Goal: Task Accomplishment & Management: Use online tool/utility

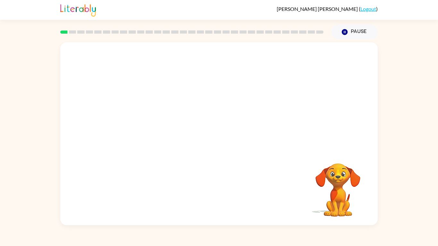
click at [206, 89] on video "Your browser must support playing .mp4 files to use Literably. Please try using…" at bounding box center [219, 96] width 318 height 108
click at [207, 96] on video "Your browser must support playing .mp4 files to use Literably. Please try using…" at bounding box center [219, 96] width 318 height 108
click at [203, 100] on video "Your browser must support playing .mp4 files to use Literably. Please try using…" at bounding box center [219, 96] width 318 height 108
click at [217, 139] on icon "button" at bounding box center [219, 137] width 11 height 11
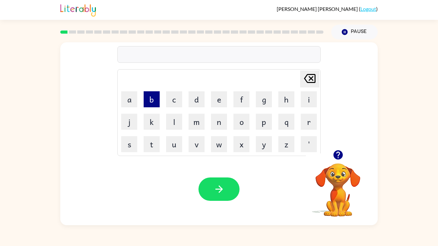
click at [151, 97] on button "b" at bounding box center [152, 99] width 16 height 16
click at [245, 124] on button "o" at bounding box center [242, 122] width 16 height 16
click at [303, 122] on button "r" at bounding box center [309, 122] width 16 height 16
click at [183, 97] on td "c" at bounding box center [174, 100] width 22 height 22
click at [189, 99] on button "d" at bounding box center [197, 99] width 16 height 16
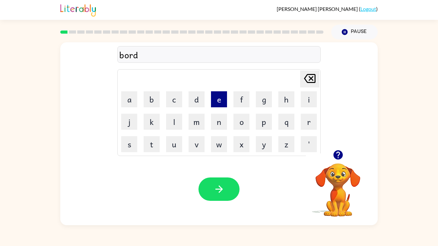
click at [218, 99] on button "e" at bounding box center [219, 99] width 16 height 16
click at [313, 125] on button "r" at bounding box center [309, 122] width 16 height 16
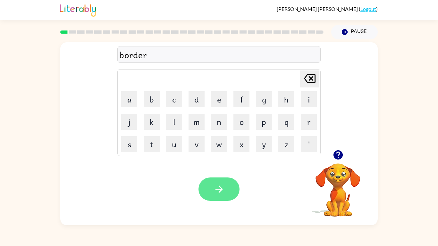
click at [211, 192] on button "button" at bounding box center [219, 189] width 41 height 23
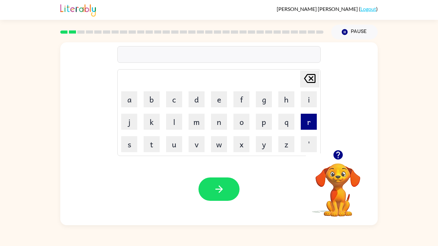
click at [306, 127] on button "r" at bounding box center [309, 122] width 16 height 16
click at [238, 121] on button "o" at bounding box center [242, 122] width 16 height 16
click at [173, 142] on button "u" at bounding box center [174, 144] width 16 height 16
click at [217, 125] on button "n" at bounding box center [219, 122] width 16 height 16
click at [197, 102] on button "d" at bounding box center [197, 99] width 16 height 16
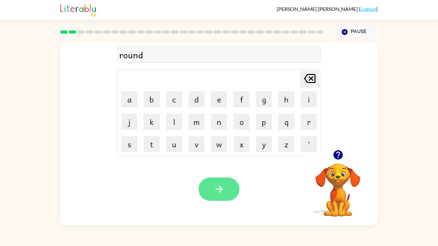
click at [214, 192] on icon "button" at bounding box center [219, 189] width 11 height 11
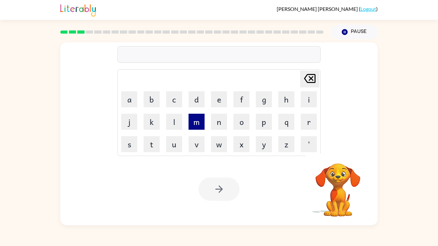
click at [199, 127] on button "m" at bounding box center [197, 122] width 16 height 16
click at [133, 101] on button "a" at bounding box center [129, 99] width 16 height 16
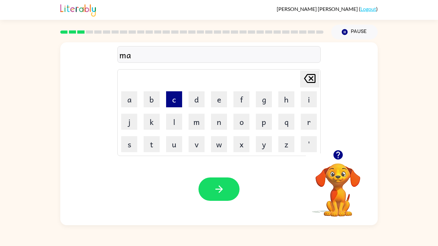
click at [175, 97] on button "c" at bounding box center [174, 99] width 16 height 16
click at [289, 104] on button "h" at bounding box center [287, 99] width 16 height 16
click at [216, 99] on button "e" at bounding box center [219, 99] width 16 height 16
click at [217, 123] on button "n" at bounding box center [219, 122] width 16 height 16
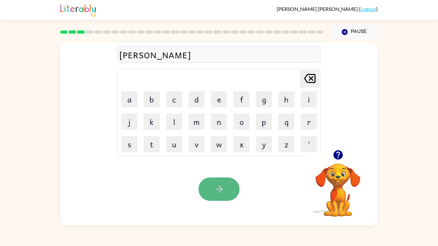
click at [229, 189] on button "button" at bounding box center [219, 189] width 41 height 23
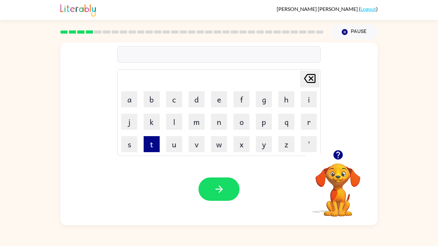
click at [150, 147] on button "t" at bounding box center [152, 144] width 16 height 16
click at [304, 125] on button "r" at bounding box center [309, 122] width 16 height 16
click at [135, 102] on button "a" at bounding box center [129, 99] width 16 height 16
click at [305, 104] on button "i" at bounding box center [309, 99] width 16 height 16
click at [213, 125] on button "n" at bounding box center [219, 122] width 16 height 16
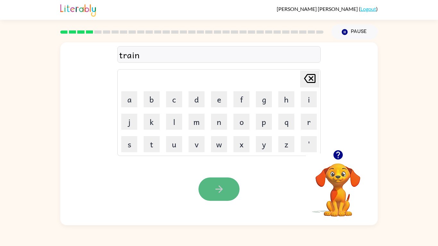
click at [220, 192] on button "button" at bounding box center [219, 189] width 41 height 23
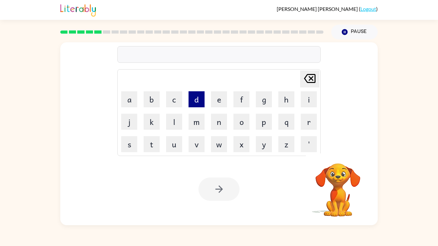
click at [199, 95] on button "d" at bounding box center [197, 99] width 16 height 16
click at [215, 99] on button "e" at bounding box center [219, 99] width 16 height 16
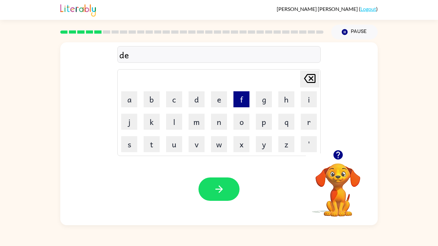
click at [245, 100] on button "f" at bounding box center [242, 99] width 16 height 16
click at [218, 100] on button "e" at bounding box center [219, 99] width 16 height 16
click at [174, 103] on button "c" at bounding box center [174, 99] width 16 height 16
click at [220, 102] on button "e" at bounding box center [219, 99] width 16 height 16
click at [197, 143] on button "v" at bounding box center [197, 144] width 16 height 16
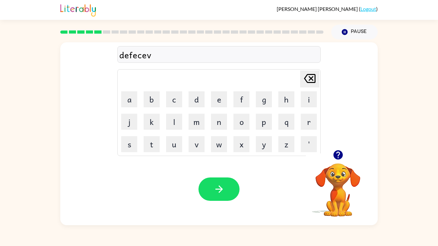
click at [309, 78] on icon "Delete Delete last character input" at bounding box center [309, 78] width 15 height 15
click at [313, 79] on icon "Delete Delete last character input" at bounding box center [309, 78] width 15 height 15
click at [311, 95] on button "i" at bounding box center [309, 99] width 16 height 16
click at [198, 148] on button "v" at bounding box center [197, 144] width 16 height 16
click at [219, 102] on button "e" at bounding box center [219, 99] width 16 height 16
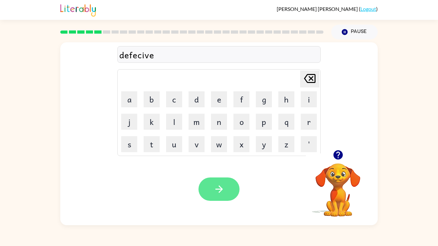
click at [220, 189] on icon "button" at bounding box center [219, 189] width 11 height 11
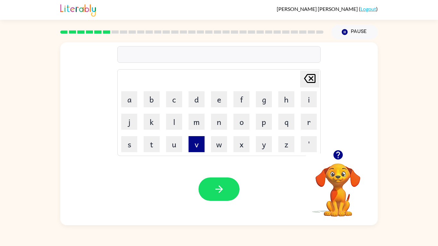
click at [190, 140] on button "v" at bounding box center [197, 144] width 16 height 16
click at [128, 95] on button "a" at bounding box center [129, 99] width 16 height 16
click at [176, 103] on button "c" at bounding box center [174, 99] width 16 height 16
click at [131, 104] on button "a" at bounding box center [129, 99] width 16 height 16
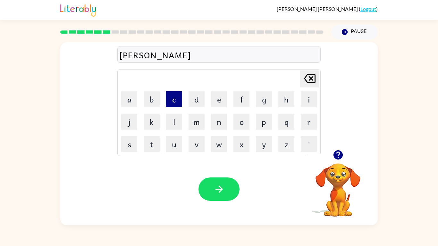
click at [171, 97] on button "c" at bounding box center [174, 99] width 16 height 16
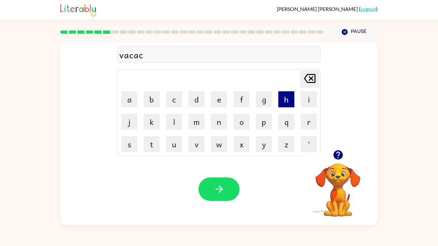
click at [284, 101] on button "h" at bounding box center [287, 99] width 16 height 16
click at [223, 100] on button "e" at bounding box center [219, 99] width 16 height 16
click at [227, 120] on td "n" at bounding box center [219, 122] width 22 height 22
click at [223, 121] on button "n" at bounding box center [219, 122] width 16 height 16
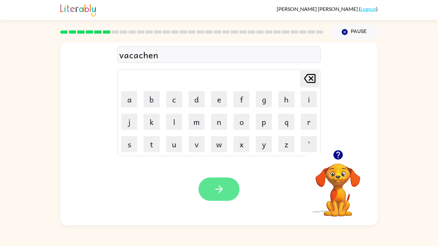
click at [221, 188] on icon "button" at bounding box center [218, 189] width 7 height 7
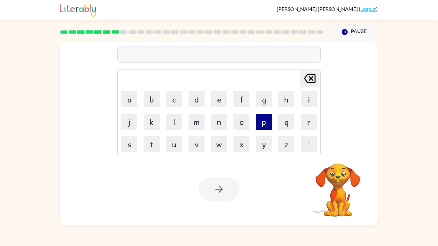
click at [263, 127] on button "p" at bounding box center [264, 122] width 16 height 16
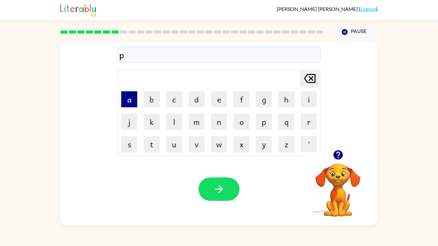
click at [131, 99] on button "a" at bounding box center [129, 99] width 16 height 16
click at [200, 100] on button "d" at bounding box center [197, 99] width 16 height 16
click at [177, 122] on button "l" at bounding box center [174, 122] width 16 height 16
click at [217, 103] on button "e" at bounding box center [219, 99] width 16 height 16
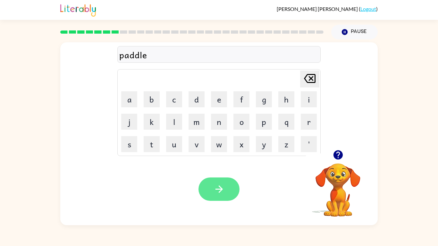
click at [225, 188] on icon "button" at bounding box center [219, 189] width 11 height 11
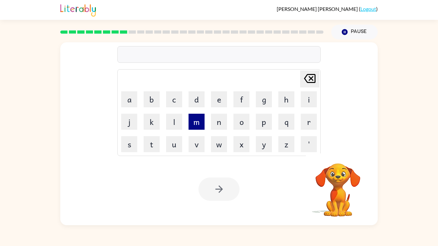
click at [195, 122] on button "m" at bounding box center [197, 122] width 16 height 16
click at [305, 101] on button "i" at bounding box center [309, 99] width 16 height 16
click at [313, 121] on button "r" at bounding box center [309, 122] width 16 height 16
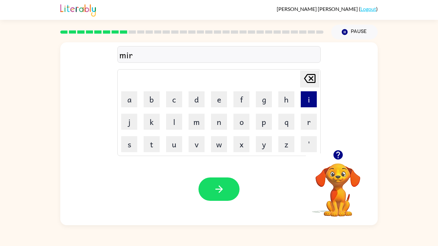
click at [305, 100] on button "i" at bounding box center [309, 99] width 16 height 16
click at [175, 96] on button "c" at bounding box center [174, 99] width 16 height 16
click at [134, 95] on button "a" at bounding box center [129, 99] width 16 height 16
click at [174, 125] on button "l" at bounding box center [174, 122] width 16 height 16
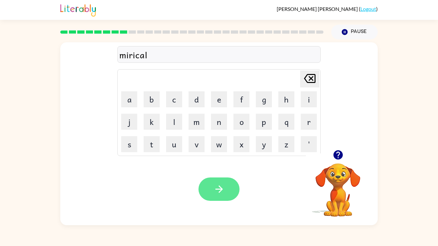
click at [218, 181] on button "button" at bounding box center [219, 189] width 41 height 23
click at [331, 162] on div at bounding box center [338, 155] width 64 height 16
click at [348, 155] on div at bounding box center [338, 155] width 64 height 16
click at [332, 153] on button "button" at bounding box center [338, 155] width 16 height 16
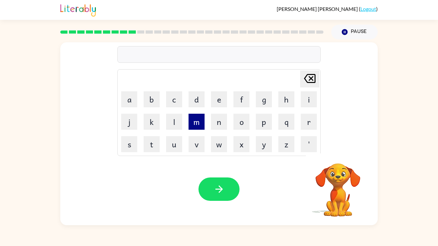
click at [195, 122] on button "m" at bounding box center [197, 122] width 16 height 16
click at [306, 98] on button "i" at bounding box center [309, 99] width 16 height 16
click at [197, 97] on button "d" at bounding box center [197, 99] width 16 height 16
click at [197, 126] on button "m" at bounding box center [197, 122] width 16 height 16
click at [239, 127] on button "o" at bounding box center [242, 122] width 16 height 16
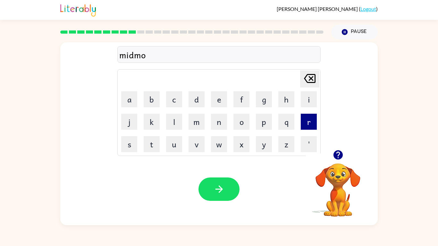
click at [309, 122] on button "r" at bounding box center [309, 122] width 16 height 16
click at [216, 119] on button "n" at bounding box center [219, 122] width 16 height 16
click at [309, 100] on button "i" at bounding box center [309, 99] width 16 height 16
click at [214, 124] on button "n" at bounding box center [219, 122] width 16 height 16
click at [268, 105] on button "g" at bounding box center [264, 99] width 16 height 16
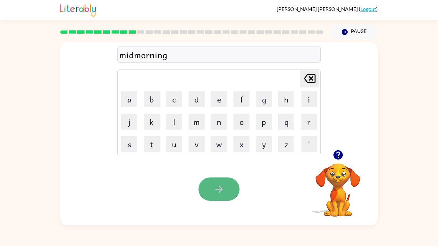
click at [221, 188] on icon "button" at bounding box center [218, 189] width 7 height 7
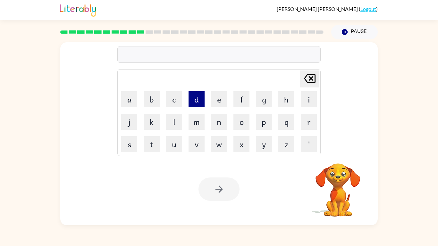
click at [194, 103] on button "d" at bounding box center [197, 99] width 16 height 16
click at [314, 95] on button "i" at bounding box center [309, 99] width 16 height 16
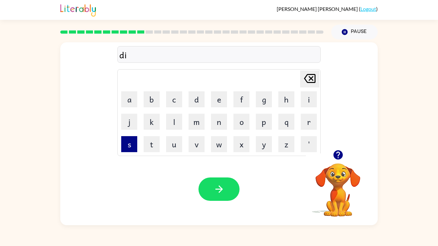
click at [129, 141] on button "s" at bounding box center [129, 144] width 16 height 16
click at [149, 144] on button "t" at bounding box center [152, 144] width 16 height 16
click at [310, 119] on button "r" at bounding box center [309, 122] width 16 height 16
click at [176, 139] on button "u" at bounding box center [174, 144] width 16 height 16
click at [137, 143] on button "s" at bounding box center [129, 144] width 16 height 16
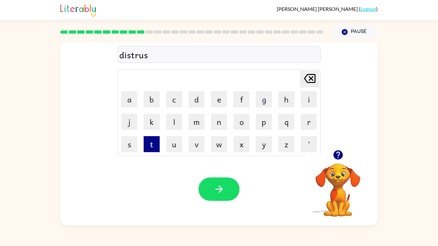
click at [152, 147] on button "t" at bounding box center [152, 144] width 16 height 16
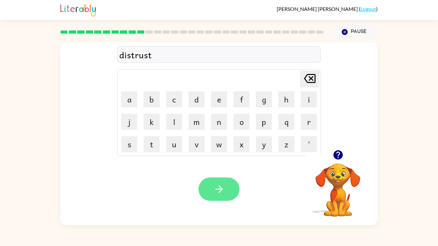
click at [224, 186] on icon "button" at bounding box center [219, 189] width 11 height 11
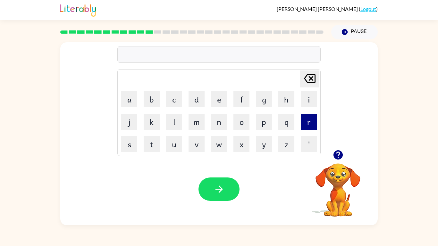
click at [312, 116] on button "r" at bounding box center [309, 122] width 16 height 16
click at [243, 122] on button "o" at bounding box center [242, 122] width 16 height 16
click at [130, 102] on button "a" at bounding box center [129, 99] width 16 height 16
click at [191, 104] on button "d" at bounding box center [197, 99] width 16 height 16
type button "d"
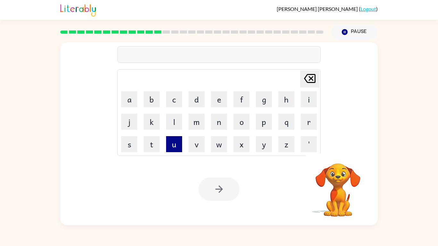
click at [169, 143] on button "u" at bounding box center [174, 144] width 16 height 16
click at [260, 125] on button "p" at bounding box center [264, 122] width 16 height 16
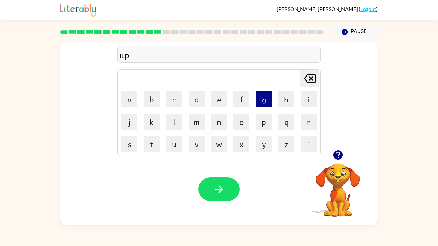
click at [264, 99] on button "g" at bounding box center [264, 99] width 16 height 16
click at [304, 124] on button "r" at bounding box center [309, 122] width 16 height 16
click at [136, 99] on button "a" at bounding box center [129, 99] width 16 height 16
click at [196, 100] on button "d" at bounding box center [197, 99] width 16 height 16
click at [215, 100] on button "e" at bounding box center [219, 99] width 16 height 16
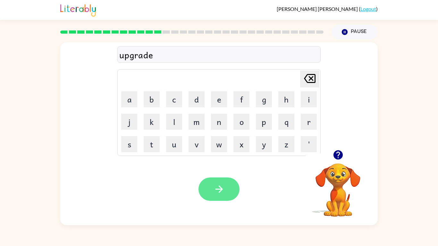
click at [229, 187] on button "button" at bounding box center [219, 189] width 41 height 23
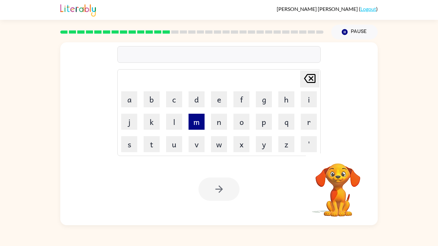
click at [202, 123] on button "m" at bounding box center [197, 122] width 16 height 16
click at [127, 103] on button "a" at bounding box center [129, 99] width 16 height 16
click at [194, 104] on button "d" at bounding box center [197, 99] width 16 height 16
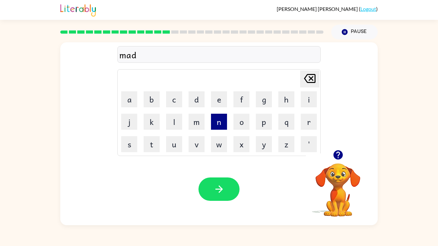
click at [218, 125] on button "n" at bounding box center [219, 122] width 16 height 16
click at [223, 100] on button "e" at bounding box center [219, 99] width 16 height 16
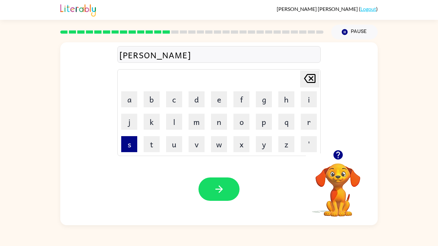
click at [126, 143] on button "s" at bounding box center [129, 144] width 16 height 16
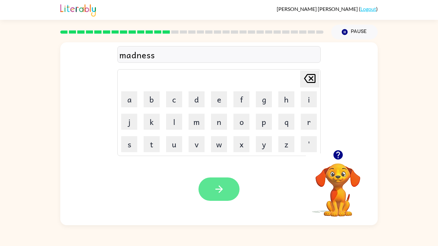
click at [221, 184] on icon "button" at bounding box center [219, 189] width 11 height 11
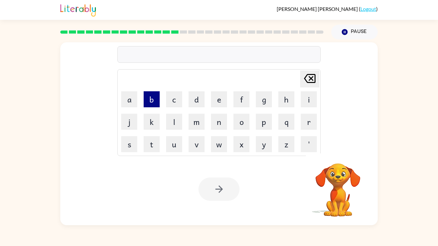
click at [147, 99] on button "b" at bounding box center [152, 99] width 16 height 16
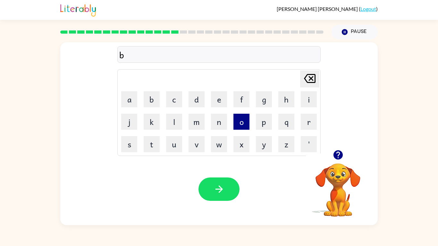
click at [242, 118] on button "o" at bounding box center [242, 122] width 16 height 16
click at [169, 145] on button "u" at bounding box center [174, 144] width 16 height 16
click at [222, 123] on button "n" at bounding box center [219, 122] width 16 height 16
click at [220, 104] on button "e" at bounding box center [219, 99] width 16 height 16
click at [133, 148] on button "s" at bounding box center [129, 144] width 16 height 16
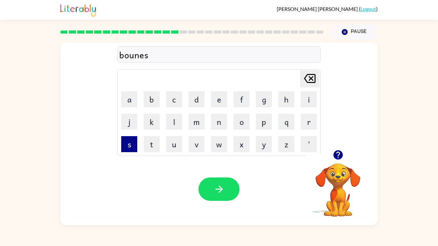
click at [133, 148] on button "s" at bounding box center [129, 144] width 16 height 16
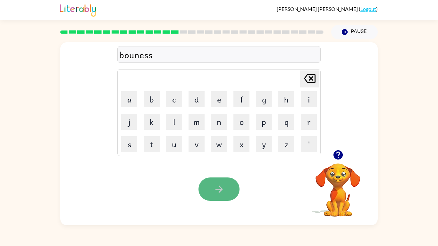
click at [228, 187] on button "button" at bounding box center [219, 189] width 41 height 23
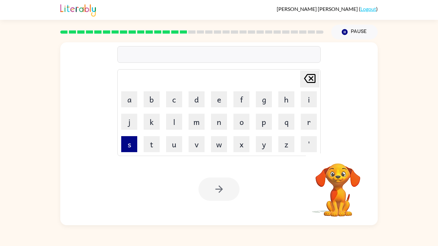
click at [127, 144] on button "s" at bounding box center [129, 144] width 16 height 16
click at [221, 143] on button "w" at bounding box center [219, 144] width 16 height 16
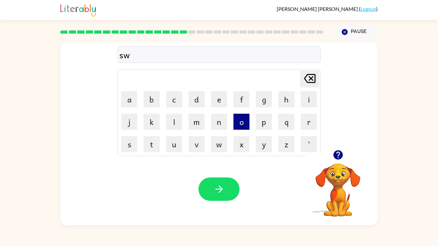
click at [242, 124] on button "o" at bounding box center [242, 122] width 16 height 16
click at [312, 122] on button "r" at bounding box center [309, 122] width 16 height 16
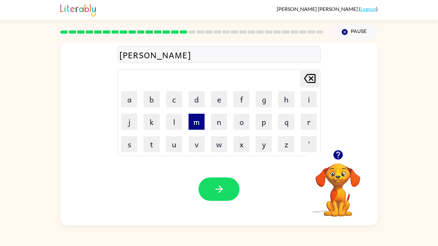
click at [201, 127] on button "m" at bounding box center [197, 122] width 16 height 16
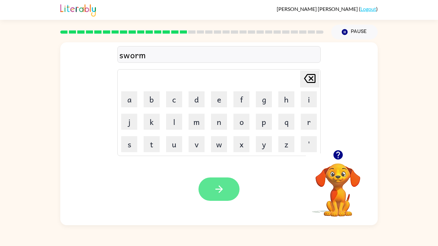
click at [229, 185] on button "button" at bounding box center [219, 189] width 41 height 23
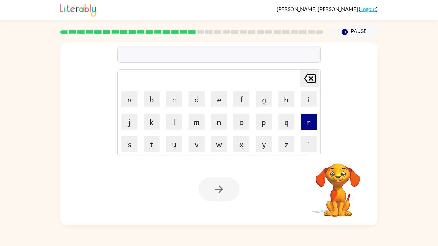
click at [308, 120] on button "r" at bounding box center [309, 122] width 16 height 16
click at [133, 102] on button "a" at bounding box center [129, 99] width 16 height 16
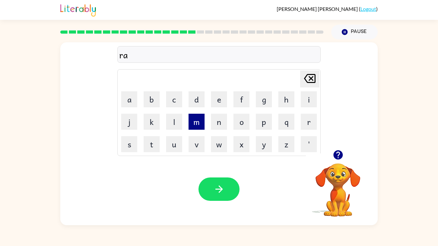
click at [195, 122] on button "m" at bounding box center [197, 122] width 16 height 16
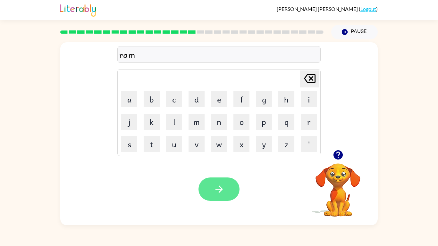
click at [232, 189] on button "button" at bounding box center [219, 189] width 41 height 23
click at [142, 100] on td "b" at bounding box center [152, 100] width 22 height 22
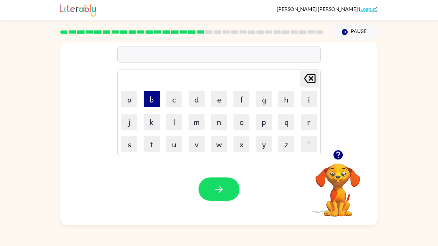
click at [148, 102] on button "b" at bounding box center [152, 99] width 16 height 16
click at [310, 125] on button "r" at bounding box center [309, 122] width 16 height 16
click at [310, 101] on button "i" at bounding box center [309, 99] width 16 height 16
click at [201, 120] on button "m" at bounding box center [197, 122] width 16 height 16
click at [301, 97] on button "i" at bounding box center [309, 99] width 16 height 16
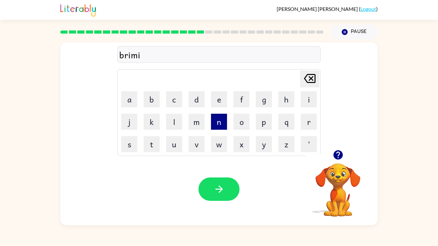
click at [221, 124] on button "n" at bounding box center [219, 122] width 16 height 16
click at [260, 102] on button "g" at bounding box center [264, 99] width 16 height 16
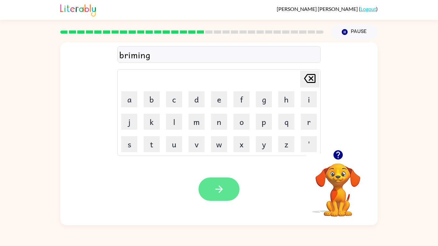
click at [213, 182] on button "button" at bounding box center [219, 189] width 41 height 23
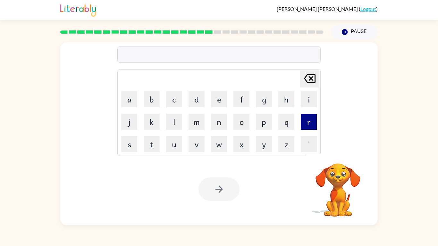
click at [314, 123] on button "r" at bounding box center [309, 122] width 16 height 16
click at [308, 101] on button "i" at bounding box center [309, 99] width 16 height 16
click at [133, 141] on button "s" at bounding box center [129, 144] width 16 height 16
click at [148, 126] on button "k" at bounding box center [152, 122] width 16 height 16
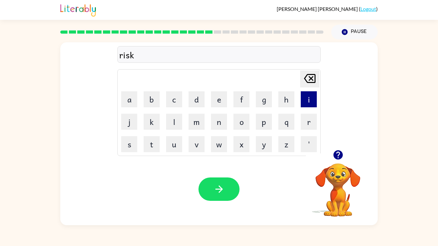
click at [308, 102] on button "i" at bounding box center [309, 99] width 16 height 16
click at [134, 140] on button "s" at bounding box center [129, 144] width 16 height 16
click at [149, 144] on button "t" at bounding box center [152, 144] width 16 height 16
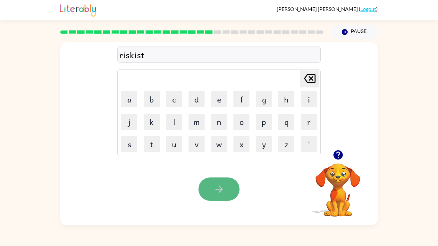
click at [232, 190] on button "button" at bounding box center [219, 189] width 41 height 23
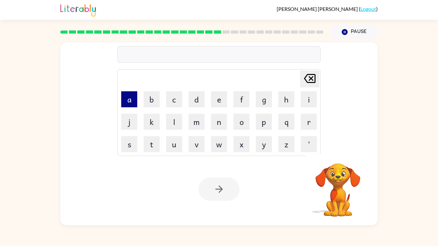
click at [130, 102] on button "a" at bounding box center [129, 99] width 16 height 16
click at [306, 126] on button "r" at bounding box center [309, 122] width 16 height 16
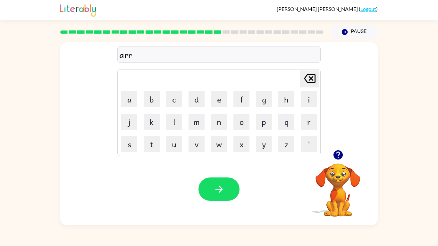
click at [313, 77] on icon at bounding box center [310, 78] width 12 height 9
click at [219, 140] on button "w" at bounding box center [219, 144] width 16 height 16
click at [129, 100] on button "a" at bounding box center [129, 99] width 16 height 16
click at [268, 143] on button "y" at bounding box center [264, 144] width 16 height 16
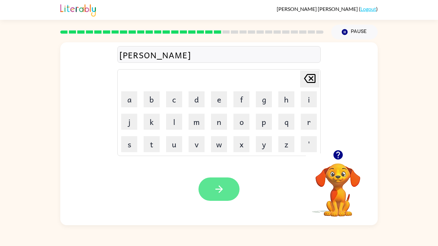
click at [225, 180] on button "button" at bounding box center [219, 189] width 41 height 23
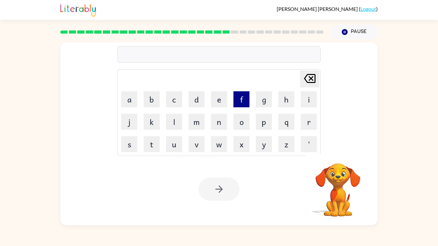
click at [238, 103] on button "f" at bounding box center [242, 99] width 16 height 16
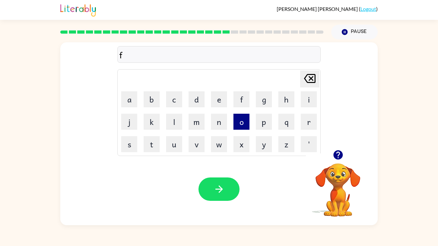
click at [242, 120] on button "o" at bounding box center [242, 122] width 16 height 16
click at [176, 123] on button "l" at bounding box center [174, 122] width 16 height 16
click at [236, 125] on button "o" at bounding box center [242, 122] width 16 height 16
click at [217, 104] on button "e" at bounding box center [219, 99] width 16 height 16
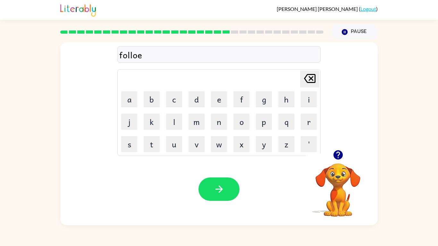
click at [317, 77] on icon "Delete Delete last character input" at bounding box center [309, 78] width 15 height 15
click at [198, 100] on button "d" at bounding box center [197, 99] width 16 height 16
click at [138, 55] on div "follod" at bounding box center [219, 54] width 200 height 13
click at [305, 84] on icon "Delete Delete last character input" at bounding box center [309, 78] width 15 height 15
click at [221, 99] on button "e" at bounding box center [219, 99] width 16 height 16
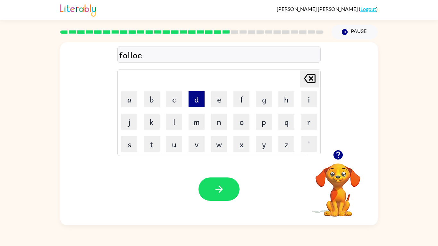
click at [194, 105] on button "d" at bounding box center [197, 99] width 16 height 16
click at [137, 56] on div "folloed" at bounding box center [219, 54] width 200 height 13
click at [219, 99] on button "e" at bounding box center [219, 99] width 16 height 16
click at [196, 99] on button "d" at bounding box center [197, 99] width 16 height 16
click at [309, 82] on icon at bounding box center [310, 78] width 12 height 9
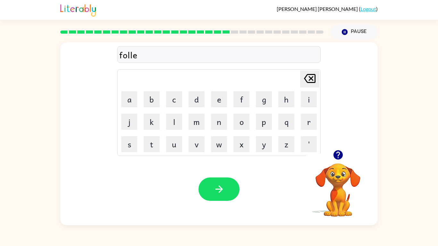
click at [309, 82] on icon at bounding box center [310, 78] width 12 height 9
click at [234, 120] on button "o" at bounding box center [242, 122] width 16 height 16
click at [217, 146] on button "w" at bounding box center [219, 144] width 16 height 16
click at [218, 102] on button "e" at bounding box center [219, 99] width 16 height 16
click at [196, 100] on button "d" at bounding box center [197, 99] width 16 height 16
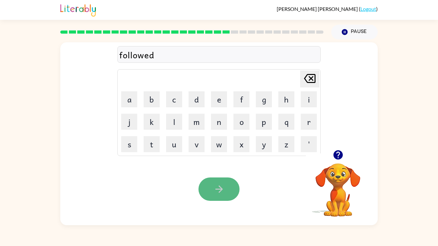
click at [208, 192] on button "button" at bounding box center [219, 189] width 41 height 23
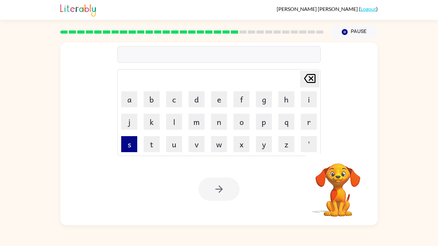
click at [131, 143] on button "s" at bounding box center [129, 144] width 16 height 16
click at [214, 102] on button "e" at bounding box center [219, 99] width 16 height 16
click at [212, 124] on button "n" at bounding box center [219, 122] width 16 height 16
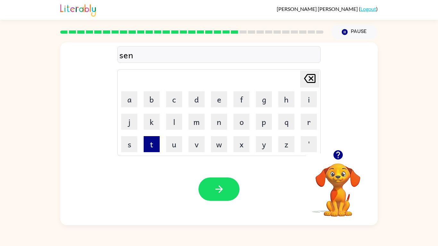
click at [151, 143] on button "t" at bounding box center [152, 144] width 16 height 16
click at [128, 106] on button "a" at bounding box center [129, 99] width 16 height 16
click at [265, 123] on button "p" at bounding box center [264, 122] width 16 height 16
click at [221, 101] on button "e" at bounding box center [219, 99] width 16 height 16
click at [133, 101] on button "a" at bounding box center [129, 99] width 16 height 16
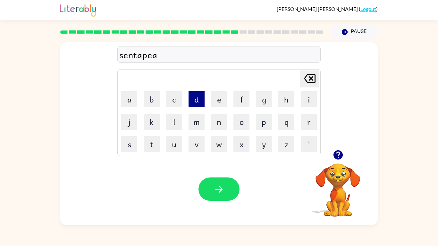
click at [195, 105] on button "d" at bounding box center [197, 99] width 16 height 16
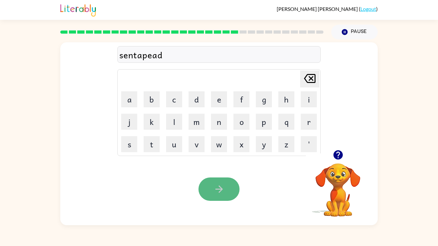
click at [229, 186] on button "button" at bounding box center [219, 189] width 41 height 23
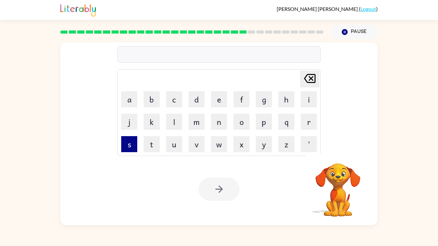
click at [135, 147] on button "s" at bounding box center [129, 144] width 16 height 16
click at [133, 97] on button "a" at bounding box center [129, 99] width 16 height 16
click at [136, 148] on button "s" at bounding box center [129, 144] width 16 height 16
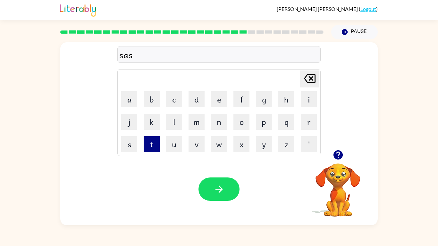
click at [149, 149] on button "t" at bounding box center [152, 144] width 16 height 16
click at [128, 98] on button "a" at bounding box center [129, 99] width 16 height 16
click at [225, 127] on button "n" at bounding box center [219, 122] width 16 height 16
click at [189, 94] on button "d" at bounding box center [197, 99] width 16 height 16
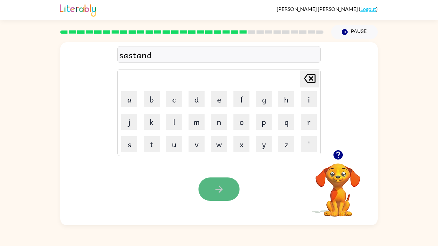
click at [218, 191] on icon "button" at bounding box center [219, 189] width 11 height 11
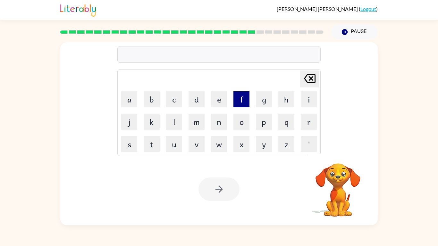
click at [243, 103] on button "f" at bounding box center [242, 99] width 16 height 16
click at [242, 121] on button "o" at bounding box center [242, 122] width 16 height 16
click at [310, 128] on button "r" at bounding box center [309, 122] width 16 height 16
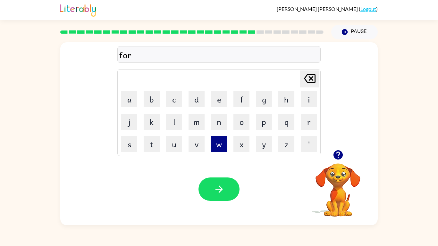
click at [219, 150] on button "w" at bounding box center [219, 144] width 16 height 16
click at [132, 104] on button "a" at bounding box center [129, 99] width 16 height 16
click at [308, 122] on button "r" at bounding box center [309, 122] width 16 height 16
click at [195, 102] on button "d" at bounding box center [197, 99] width 16 height 16
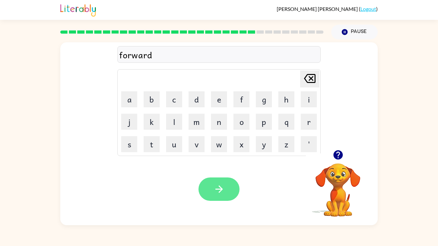
click at [223, 192] on icon "button" at bounding box center [219, 189] width 11 height 11
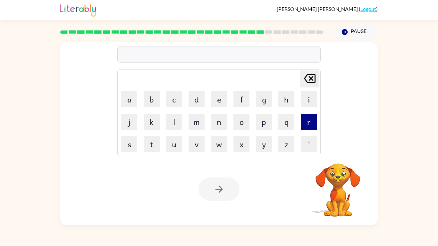
click at [310, 123] on button "r" at bounding box center [309, 122] width 16 height 16
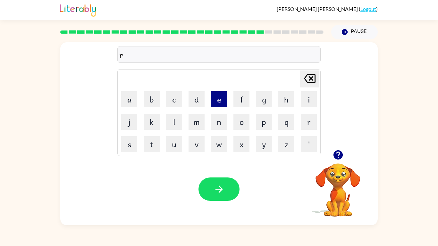
click at [215, 101] on button "e" at bounding box center [219, 99] width 16 height 16
click at [178, 127] on button "l" at bounding box center [174, 122] width 16 height 16
click at [130, 101] on button "a" at bounding box center [129, 99] width 16 height 16
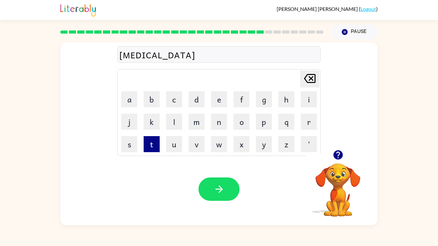
click at [152, 148] on button "t" at bounding box center [152, 144] width 16 height 16
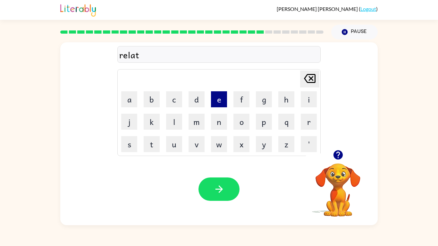
click at [217, 98] on button "e" at bounding box center [219, 99] width 16 height 16
click at [198, 102] on button "d" at bounding box center [197, 99] width 16 height 16
click at [217, 175] on div "Your browser must support playing .mp4 files to use Literably. Please try using…" at bounding box center [219, 189] width 318 height 72
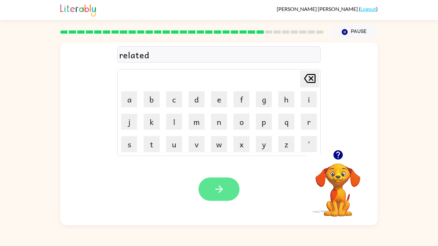
click at [220, 191] on icon "button" at bounding box center [219, 189] width 11 height 11
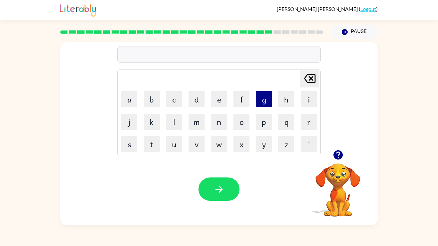
click at [266, 104] on button "g" at bounding box center [264, 99] width 16 height 16
click at [243, 121] on button "o" at bounding box center [242, 122] width 16 height 16
click at [156, 102] on button "b" at bounding box center [152, 99] width 16 height 16
click at [172, 126] on button "l" at bounding box center [174, 122] width 16 height 16
click at [222, 98] on button "e" at bounding box center [219, 99] width 16 height 16
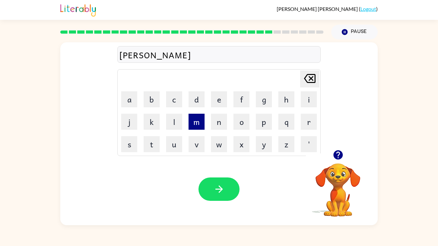
click at [195, 125] on button "m" at bounding box center [197, 122] width 16 height 16
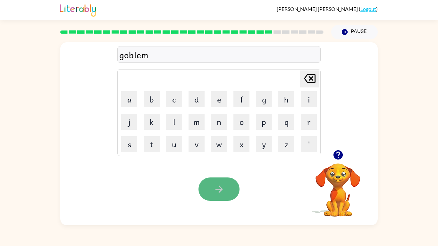
click at [218, 181] on button "button" at bounding box center [219, 189] width 41 height 23
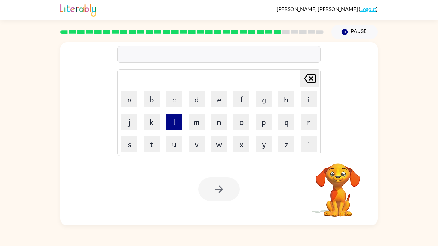
click at [179, 124] on button "l" at bounding box center [174, 122] width 16 height 16
click at [244, 120] on button "o" at bounding box center [242, 122] width 16 height 16
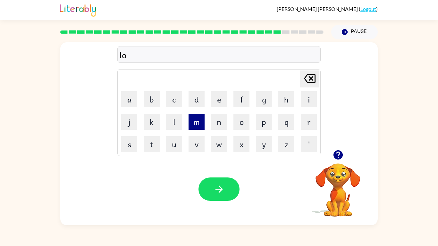
click at [198, 126] on button "m" at bounding box center [197, 122] width 16 height 16
click at [147, 102] on button "b" at bounding box center [152, 99] width 16 height 16
click at [221, 103] on button "e" at bounding box center [219, 99] width 16 height 16
click at [310, 125] on button "r" at bounding box center [309, 122] width 16 height 16
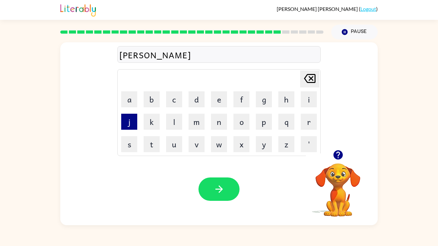
click at [129, 123] on button "j" at bounding box center [129, 122] width 16 height 16
click at [129, 110] on td "a" at bounding box center [129, 100] width 22 height 22
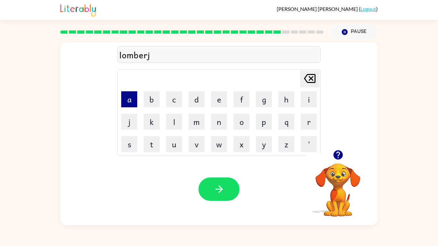
click at [132, 106] on button "a" at bounding box center [129, 99] width 16 height 16
click at [170, 100] on button "c" at bounding box center [174, 99] width 16 height 16
click at [150, 118] on button "k" at bounding box center [152, 122] width 16 height 16
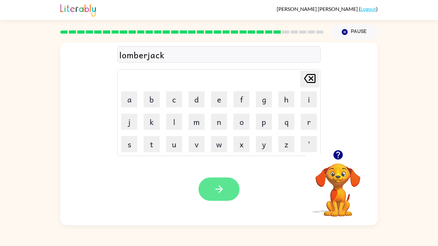
click at [215, 182] on button "button" at bounding box center [219, 189] width 41 height 23
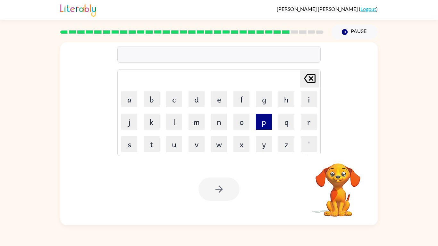
click at [270, 120] on button "p" at bounding box center [264, 122] width 16 height 16
click at [220, 102] on button "e" at bounding box center [219, 99] width 16 height 16
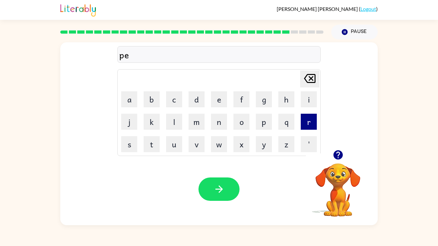
click at [309, 123] on button "r" at bounding box center [309, 122] width 16 height 16
click at [174, 101] on button "c" at bounding box center [174, 99] width 16 height 16
click at [218, 100] on button "e" at bounding box center [219, 99] width 16 height 16
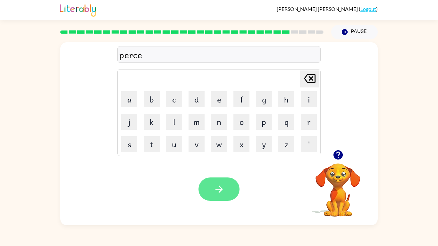
click at [225, 191] on button "button" at bounding box center [219, 189] width 41 height 23
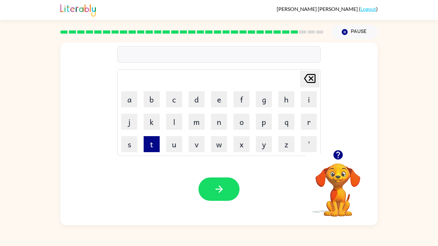
click at [151, 145] on button "t" at bounding box center [152, 144] width 16 height 16
click at [283, 99] on button "h" at bounding box center [287, 99] width 16 height 16
click at [308, 98] on button "i" at bounding box center [309, 99] width 16 height 16
click at [220, 121] on button "n" at bounding box center [219, 122] width 16 height 16
click at [340, 155] on icon "button" at bounding box center [337, 155] width 9 height 9
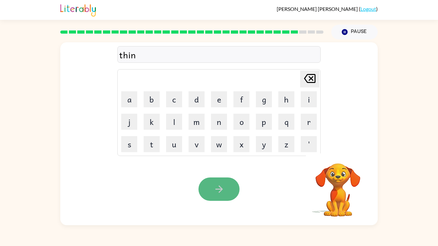
click at [226, 192] on button "button" at bounding box center [219, 189] width 41 height 23
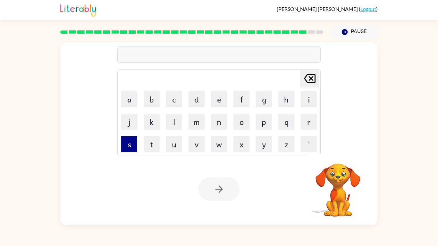
click at [123, 148] on button "s" at bounding box center [129, 144] width 16 height 16
click at [307, 104] on button "i" at bounding box center [309, 99] width 16 height 16
click at [173, 116] on button "l" at bounding box center [174, 122] width 16 height 16
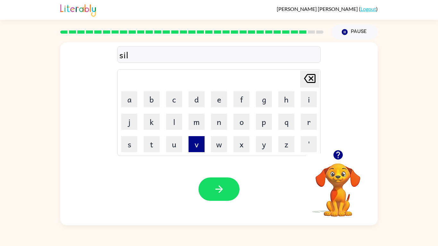
click at [191, 144] on button "v" at bounding box center [197, 144] width 16 height 16
click at [216, 104] on button "e" at bounding box center [219, 99] width 16 height 16
click at [314, 120] on button "r" at bounding box center [309, 122] width 16 height 16
click at [219, 146] on button "w" at bounding box center [219, 144] width 16 height 16
click at [218, 104] on button "e" at bounding box center [219, 99] width 16 height 16
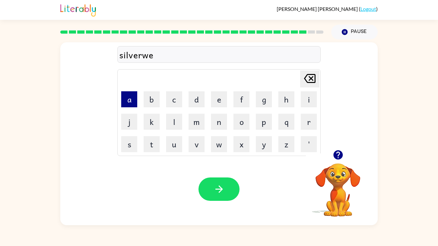
click at [134, 99] on button "a" at bounding box center [129, 99] width 16 height 16
click at [311, 123] on button "r" at bounding box center [309, 122] width 16 height 16
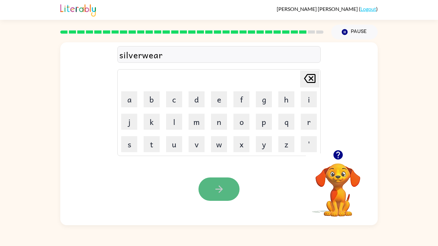
click at [235, 186] on button "button" at bounding box center [219, 189] width 41 height 23
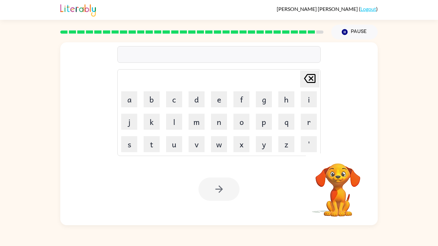
click at [160, 151] on td "t" at bounding box center [152, 145] width 22 height 22
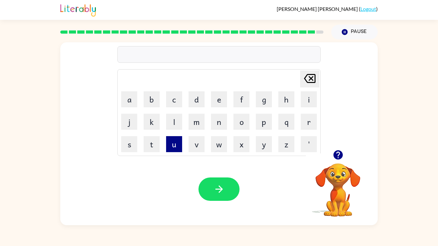
click at [171, 149] on button "u" at bounding box center [174, 144] width 16 height 16
click at [217, 121] on button "n" at bounding box center [219, 122] width 16 height 16
click at [134, 105] on button "a" at bounding box center [129, 99] width 16 height 16
click at [238, 102] on button "f" at bounding box center [242, 99] width 16 height 16
click at [308, 127] on button "r" at bounding box center [309, 122] width 16 height 16
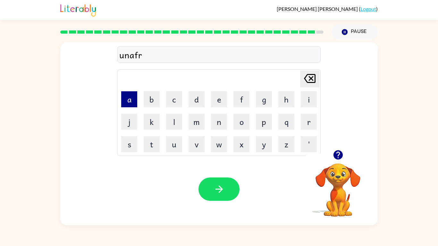
click at [127, 103] on button "a" at bounding box center [129, 99] width 16 height 16
click at [204, 104] on button "d" at bounding box center [197, 99] width 16 height 16
click at [218, 104] on button "e" at bounding box center [219, 99] width 16 height 16
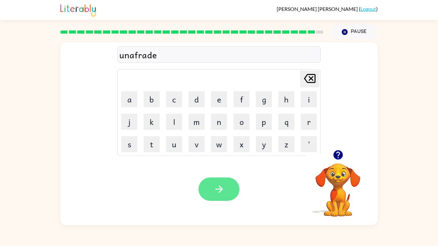
click at [215, 184] on icon "button" at bounding box center [219, 189] width 11 height 11
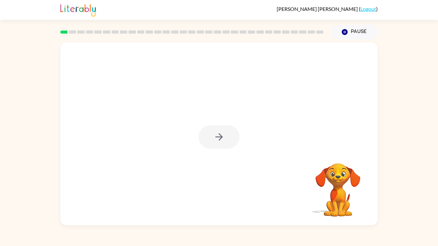
click at [219, 137] on div at bounding box center [219, 136] width 41 height 23
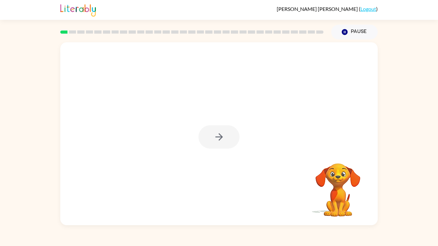
click at [219, 136] on div at bounding box center [219, 136] width 41 height 23
click at [219, 136] on icon "button" at bounding box center [219, 137] width 11 height 11
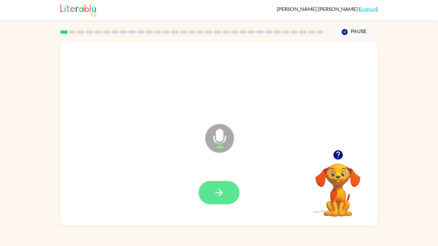
click at [229, 194] on button "button" at bounding box center [219, 192] width 41 height 23
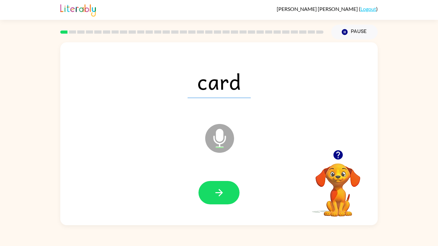
click at [339, 152] on icon "button" at bounding box center [338, 155] width 11 height 11
click at [225, 192] on button "button" at bounding box center [219, 192] width 41 height 23
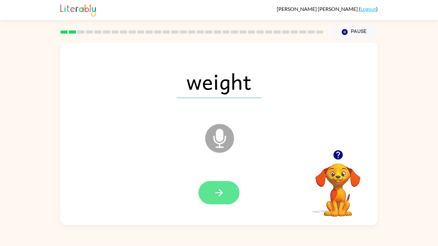
click at [220, 204] on button "button" at bounding box center [219, 192] width 41 height 23
click at [228, 193] on button "button" at bounding box center [219, 192] width 41 height 23
click at [227, 193] on button "button" at bounding box center [219, 192] width 41 height 23
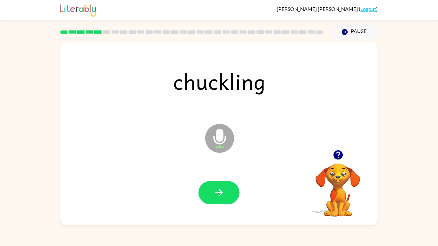
click at [227, 193] on button "button" at bounding box center [219, 192] width 41 height 23
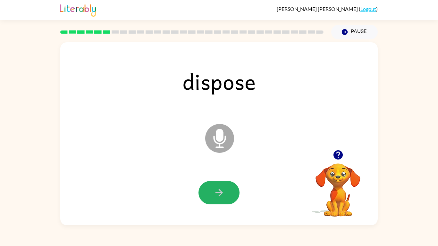
click at [227, 193] on button "button" at bounding box center [219, 192] width 41 height 23
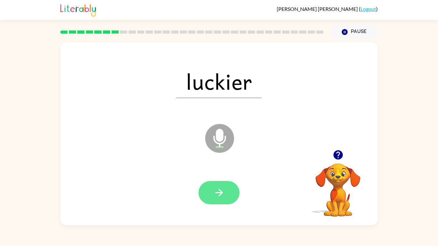
click at [217, 186] on button "button" at bounding box center [219, 192] width 41 height 23
click at [225, 196] on button "button" at bounding box center [219, 192] width 41 height 23
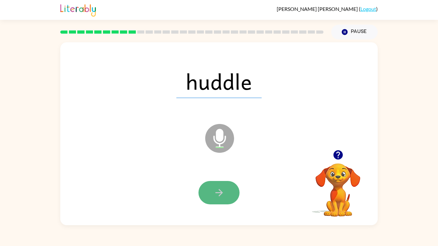
click at [229, 193] on button "button" at bounding box center [219, 192] width 41 height 23
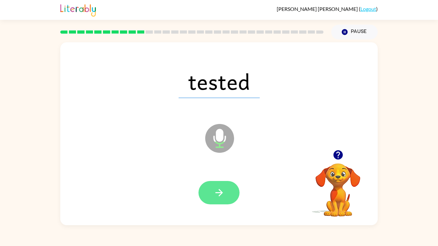
click at [226, 196] on button "button" at bounding box center [219, 192] width 41 height 23
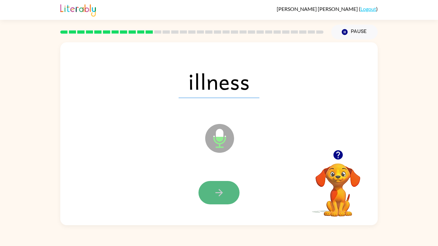
click at [224, 192] on icon "button" at bounding box center [219, 192] width 11 height 11
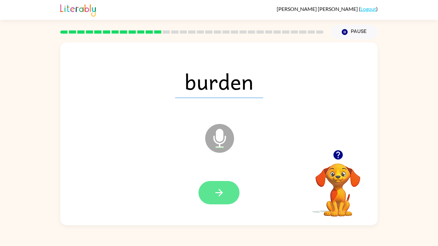
click at [226, 188] on button "button" at bounding box center [219, 192] width 41 height 23
click at [226, 194] on button "button" at bounding box center [219, 192] width 41 height 23
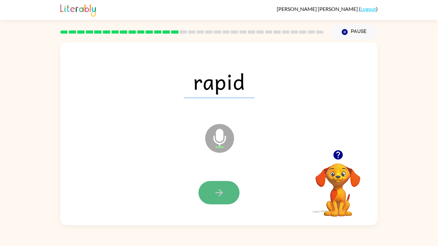
click at [221, 197] on icon "button" at bounding box center [219, 192] width 11 height 11
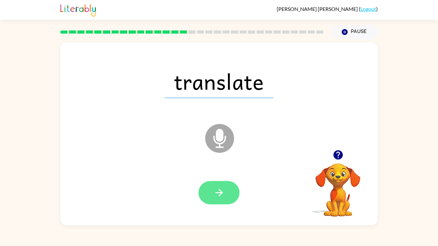
click at [221, 196] on icon "button" at bounding box center [219, 192] width 11 height 11
click at [216, 195] on icon "button" at bounding box center [219, 192] width 11 height 11
click at [227, 194] on button "button" at bounding box center [219, 192] width 41 height 23
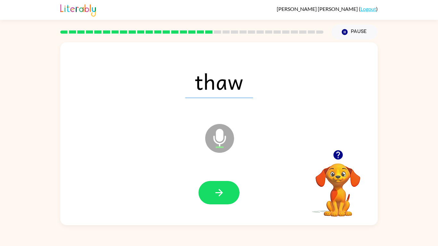
click at [227, 194] on button "button" at bounding box center [219, 192] width 41 height 23
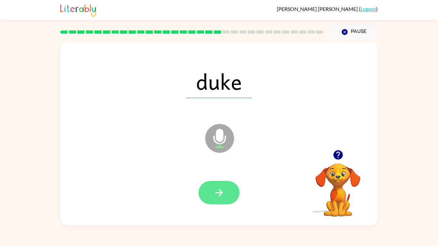
click at [218, 194] on icon "button" at bounding box center [219, 192] width 11 height 11
click at [221, 194] on icon "button" at bounding box center [218, 192] width 7 height 7
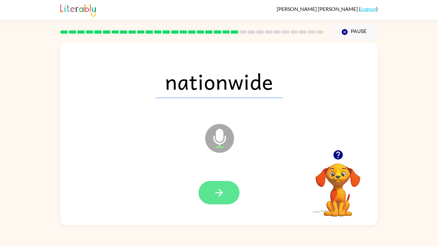
click at [223, 191] on icon "button" at bounding box center [219, 192] width 11 height 11
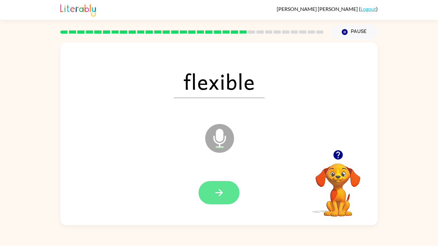
click at [208, 190] on button "button" at bounding box center [219, 192] width 41 height 23
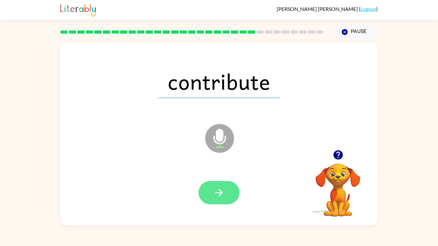
click at [218, 189] on icon "button" at bounding box center [219, 192] width 11 height 11
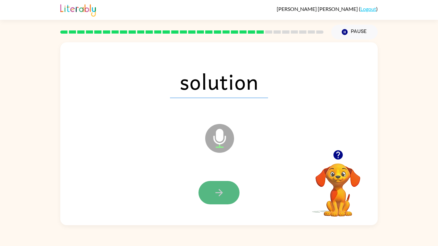
click at [229, 192] on button "button" at bounding box center [219, 192] width 41 height 23
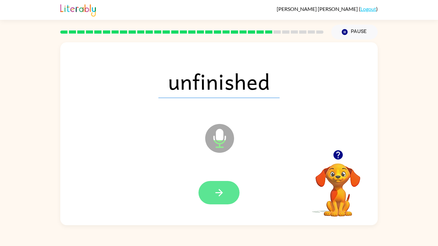
click at [217, 190] on icon "button" at bounding box center [219, 192] width 11 height 11
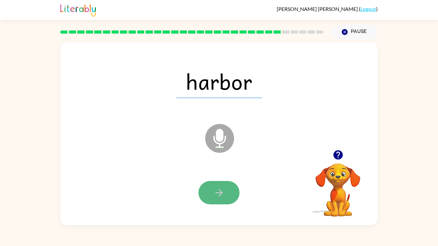
click at [218, 193] on icon "button" at bounding box center [218, 192] width 7 height 7
click at [214, 201] on button "button" at bounding box center [219, 192] width 41 height 23
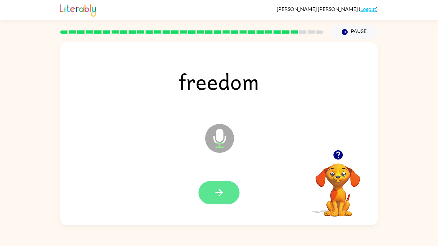
click at [225, 195] on button "button" at bounding box center [219, 192] width 41 height 23
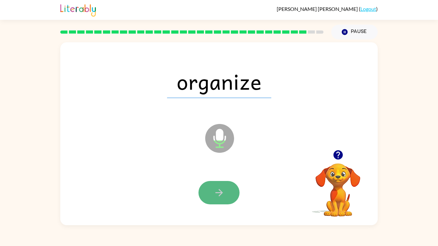
click at [226, 192] on button "button" at bounding box center [219, 192] width 41 height 23
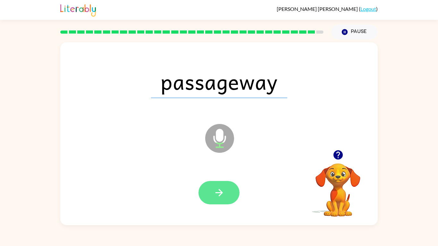
click at [219, 196] on icon "button" at bounding box center [219, 192] width 11 height 11
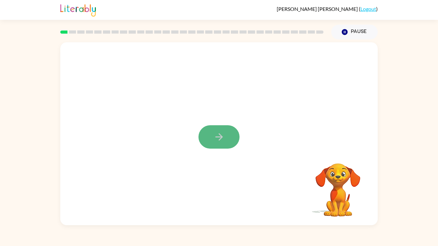
click at [232, 135] on button "button" at bounding box center [219, 136] width 41 height 23
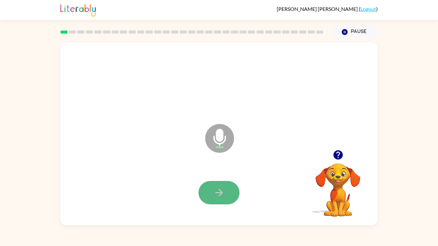
click at [230, 188] on button "button" at bounding box center [219, 192] width 41 height 23
click at [341, 160] on icon "button" at bounding box center [338, 155] width 11 height 11
click at [214, 196] on icon "button" at bounding box center [219, 192] width 11 height 11
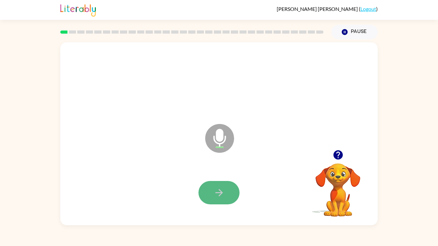
click at [218, 189] on icon "button" at bounding box center [219, 192] width 11 height 11
click at [219, 200] on button "button" at bounding box center [219, 192] width 41 height 23
click at [220, 198] on icon "button" at bounding box center [219, 192] width 11 height 11
click at [229, 194] on button "button" at bounding box center [219, 192] width 41 height 23
click at [218, 194] on icon "button" at bounding box center [219, 192] width 11 height 11
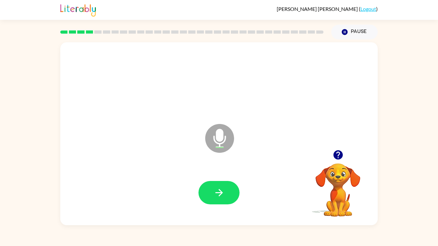
click at [341, 155] on icon "button" at bounding box center [337, 155] width 9 height 9
click at [230, 185] on button "button" at bounding box center [219, 192] width 41 height 23
click at [220, 191] on icon "button" at bounding box center [218, 192] width 7 height 7
click at [220, 191] on div at bounding box center [219, 192] width 41 height 23
click at [230, 193] on button "button" at bounding box center [219, 192] width 41 height 23
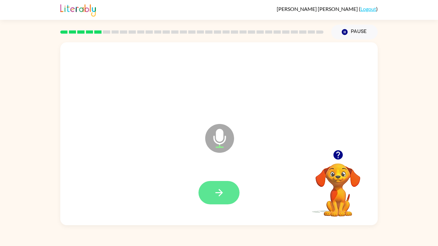
click at [229, 193] on button "button" at bounding box center [219, 192] width 41 height 23
click at [339, 158] on icon "button" at bounding box center [338, 155] width 11 height 11
click at [233, 192] on button "button" at bounding box center [219, 192] width 41 height 23
click at [225, 190] on button "button" at bounding box center [219, 192] width 41 height 23
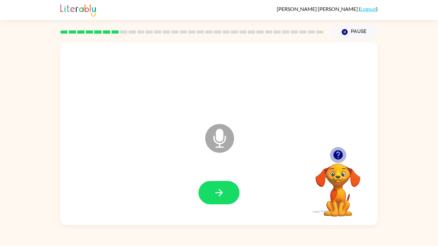
click at [334, 155] on icon "button" at bounding box center [337, 155] width 9 height 9
click at [231, 189] on button "button" at bounding box center [219, 192] width 41 height 23
click at [220, 195] on icon "button" at bounding box center [218, 192] width 7 height 7
click at [338, 156] on icon "button" at bounding box center [338, 155] width 11 height 11
click at [338, 155] on icon "button" at bounding box center [337, 155] width 9 height 9
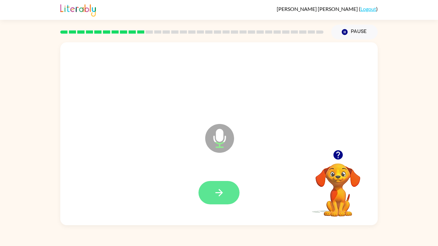
click at [218, 191] on icon "button" at bounding box center [219, 192] width 11 height 11
click at [223, 194] on icon "button" at bounding box center [219, 192] width 11 height 11
click at [340, 155] on icon "button" at bounding box center [337, 155] width 9 height 9
click at [211, 190] on button "button" at bounding box center [219, 192] width 41 height 23
click at [229, 192] on button "button" at bounding box center [219, 192] width 41 height 23
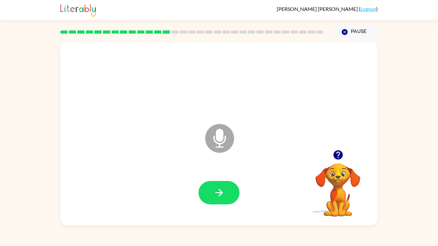
click at [340, 153] on icon "button" at bounding box center [338, 155] width 11 height 11
click at [222, 184] on button "button" at bounding box center [219, 192] width 41 height 23
click at [225, 186] on button "button" at bounding box center [219, 192] width 41 height 23
click at [206, 198] on button "button" at bounding box center [219, 192] width 41 height 23
click at [210, 196] on button "button" at bounding box center [219, 192] width 41 height 23
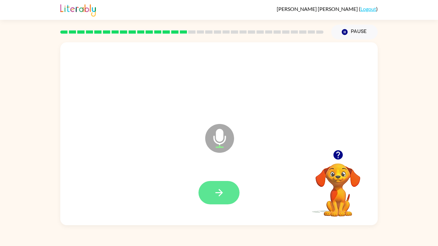
click at [210, 195] on button "button" at bounding box center [219, 192] width 41 height 23
click at [233, 188] on button "button" at bounding box center [219, 192] width 41 height 23
click at [233, 189] on button "button" at bounding box center [219, 192] width 41 height 23
click at [233, 188] on button "button" at bounding box center [219, 192] width 41 height 23
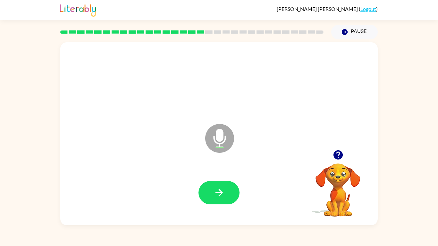
click at [233, 188] on button "button" at bounding box center [219, 192] width 41 height 23
click at [232, 189] on button "button" at bounding box center [219, 192] width 41 height 23
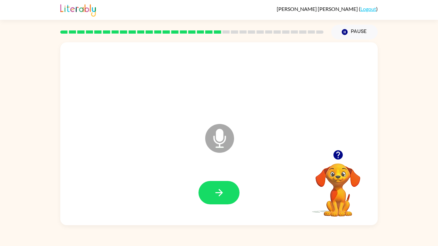
click at [232, 189] on button "button" at bounding box center [219, 192] width 41 height 23
click at [231, 197] on button "button" at bounding box center [219, 192] width 41 height 23
click at [224, 184] on button "button" at bounding box center [219, 192] width 41 height 23
click at [223, 192] on icon "button" at bounding box center [219, 192] width 11 height 11
click at [223, 189] on icon "button" at bounding box center [219, 192] width 11 height 11
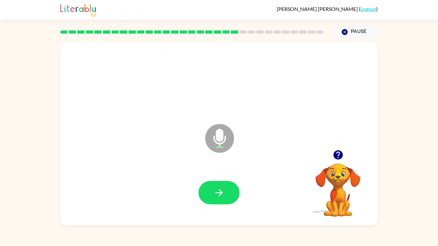
click at [223, 189] on icon "button" at bounding box center [219, 192] width 11 height 11
click at [223, 187] on icon "button" at bounding box center [219, 192] width 11 height 11
click at [223, 188] on icon "button" at bounding box center [219, 192] width 11 height 11
click at [229, 184] on button "button" at bounding box center [219, 192] width 41 height 23
click at [229, 186] on button "button" at bounding box center [219, 192] width 41 height 23
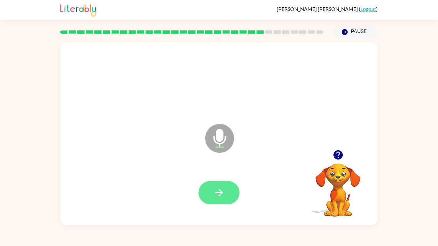
click at [227, 187] on button "button" at bounding box center [219, 192] width 41 height 23
click at [227, 186] on button "button" at bounding box center [219, 192] width 41 height 23
click at [378, 204] on div "Microphone The Microphone is here when it is your turn to talk" at bounding box center [219, 133] width 318 height 183
click at [217, 189] on icon "button" at bounding box center [219, 192] width 11 height 11
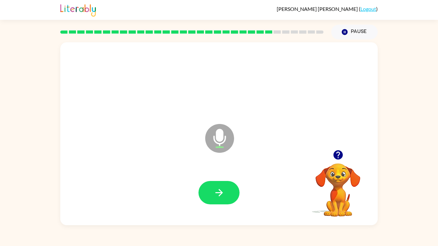
click at [217, 191] on icon "button" at bounding box center [219, 192] width 11 height 11
click at [219, 191] on icon "button" at bounding box center [219, 192] width 11 height 11
click at [218, 191] on icon "button" at bounding box center [219, 192] width 11 height 11
click at [231, 184] on button "button" at bounding box center [219, 192] width 41 height 23
click at [215, 184] on button "button" at bounding box center [219, 192] width 41 height 23
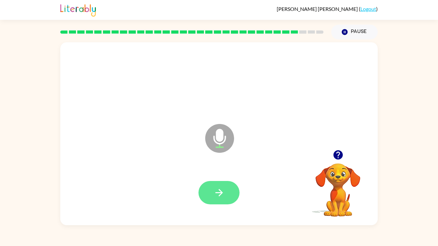
click at [228, 183] on button "button" at bounding box center [219, 192] width 41 height 23
click at [339, 157] on icon "button" at bounding box center [337, 155] width 9 height 9
click at [226, 186] on button "button" at bounding box center [219, 192] width 41 height 23
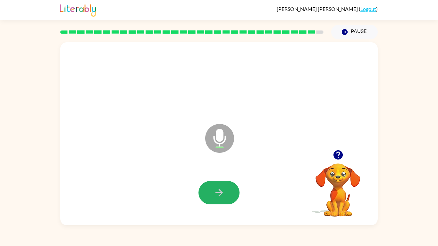
click at [233, 186] on button "button" at bounding box center [219, 192] width 41 height 23
click at [232, 188] on button "button" at bounding box center [219, 192] width 41 height 23
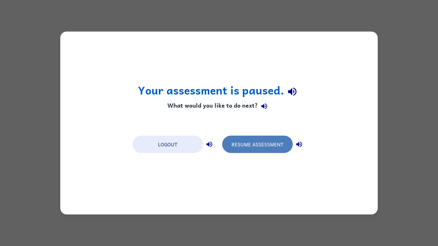
click at [255, 151] on button "Resume Assessment" at bounding box center [257, 144] width 71 height 17
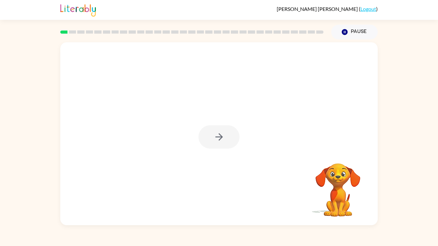
click at [220, 138] on div at bounding box center [219, 136] width 41 height 23
click at [220, 138] on icon "button" at bounding box center [219, 137] width 11 height 11
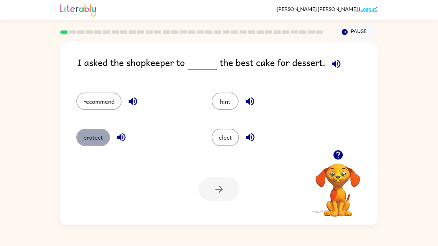
click at [99, 137] on button "protect" at bounding box center [93, 137] width 34 height 17
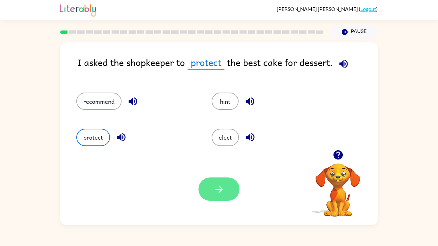
click at [226, 190] on button "button" at bounding box center [219, 189] width 41 height 23
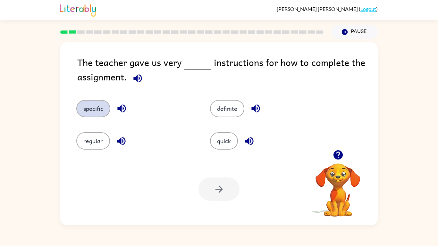
click at [95, 108] on button "specific" at bounding box center [93, 108] width 34 height 17
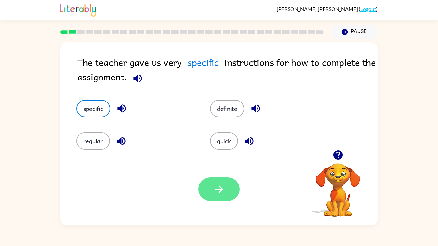
click at [231, 184] on button "button" at bounding box center [219, 189] width 41 height 23
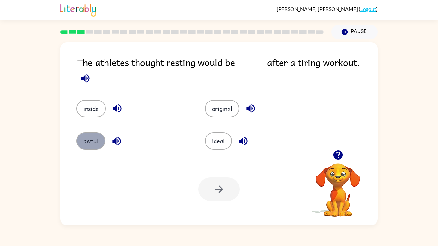
click at [91, 142] on button "awful" at bounding box center [90, 141] width 29 height 17
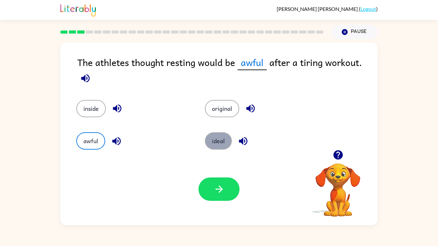
click at [217, 140] on button "ideal" at bounding box center [218, 141] width 27 height 17
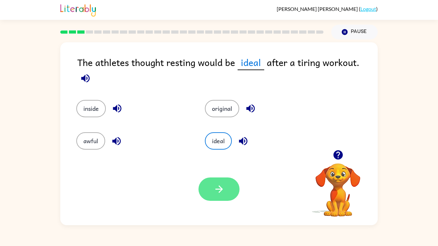
click at [215, 200] on button "button" at bounding box center [219, 189] width 41 height 23
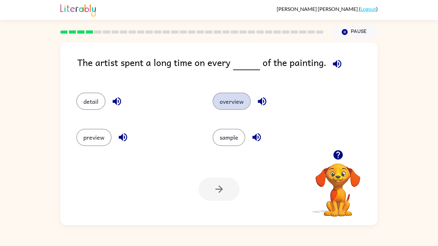
click at [241, 101] on button "overview" at bounding box center [232, 101] width 38 height 17
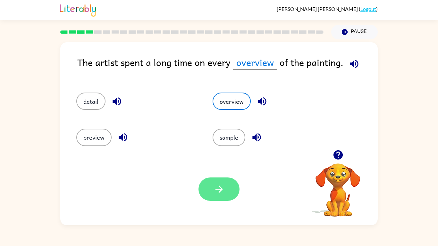
click at [226, 188] on button "button" at bounding box center [219, 189] width 41 height 23
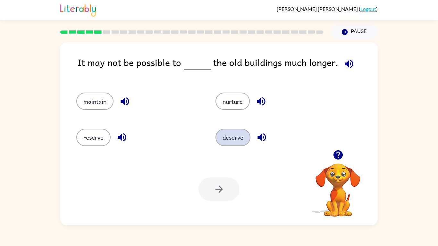
click at [229, 140] on button "deserve" at bounding box center [233, 137] width 35 height 17
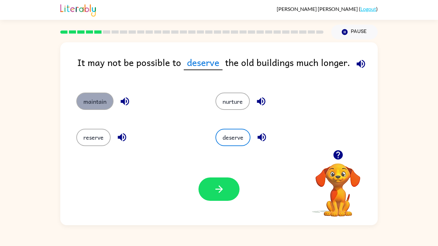
click at [104, 103] on button "maintain" at bounding box center [94, 101] width 37 height 17
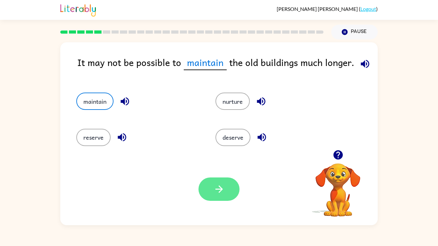
click at [221, 192] on icon "button" at bounding box center [219, 189] width 11 height 11
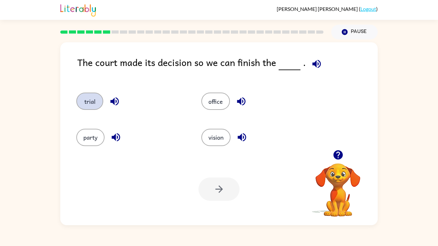
click at [91, 105] on button "trial" at bounding box center [89, 101] width 27 height 17
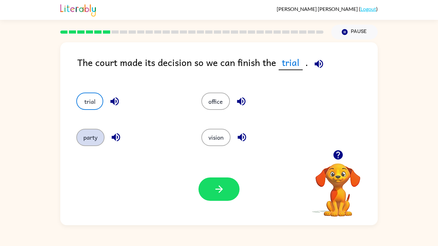
click at [92, 138] on button "party" at bounding box center [90, 137] width 28 height 17
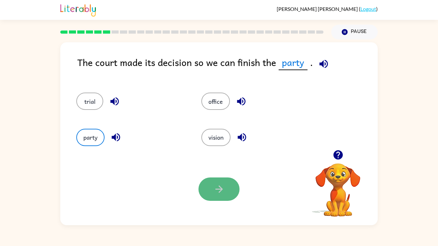
click at [226, 195] on button "button" at bounding box center [219, 189] width 41 height 23
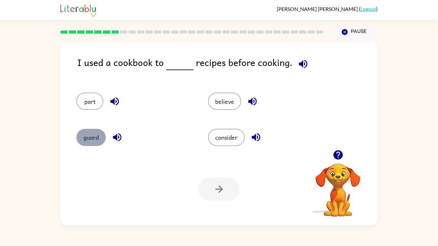
click at [99, 134] on button "guard" at bounding box center [91, 137] width 30 height 17
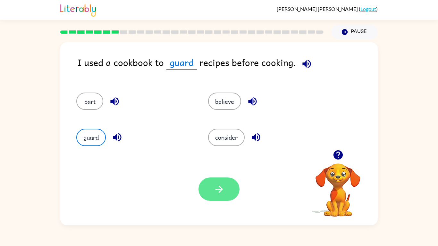
click at [213, 187] on button "button" at bounding box center [219, 189] width 41 height 23
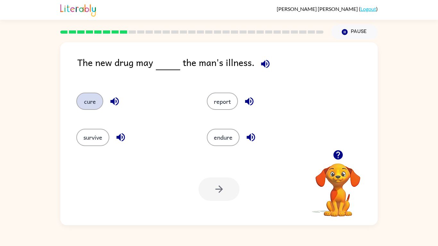
click at [78, 105] on button "cure" at bounding box center [89, 101] width 27 height 17
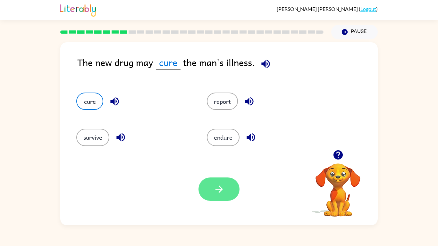
click at [221, 186] on icon "button" at bounding box center [219, 189] width 11 height 11
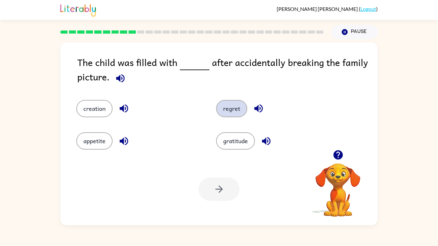
click at [241, 111] on button "regret" at bounding box center [231, 108] width 31 height 17
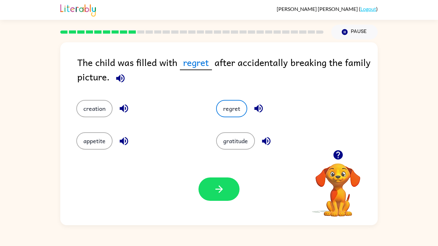
click at [211, 206] on div "Your browser must support playing .mp4 files to use Literably. Please try using…" at bounding box center [219, 189] width 318 height 72
click at [215, 193] on icon "button" at bounding box center [219, 189] width 11 height 11
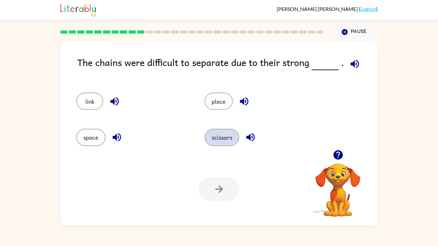
click at [228, 136] on button "scissors" at bounding box center [222, 137] width 35 height 17
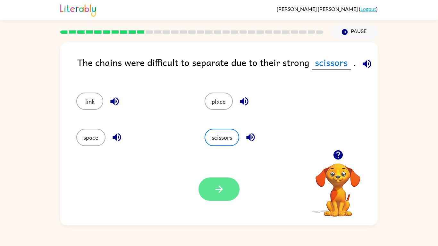
click at [229, 192] on button "button" at bounding box center [219, 189] width 41 height 23
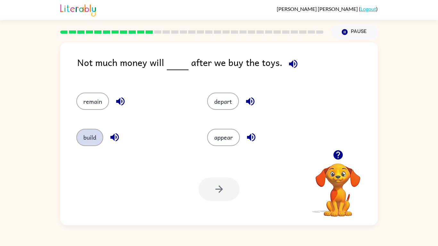
click at [92, 134] on button "build" at bounding box center [89, 137] width 27 height 17
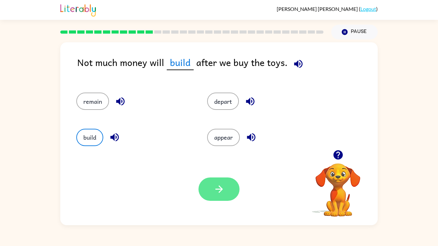
click at [221, 182] on button "button" at bounding box center [219, 189] width 41 height 23
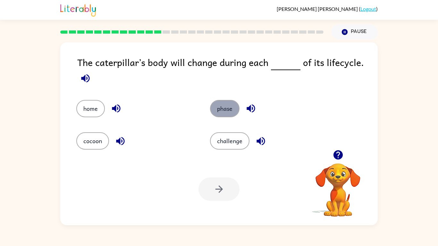
click at [233, 105] on button "phase" at bounding box center [225, 108] width 30 height 17
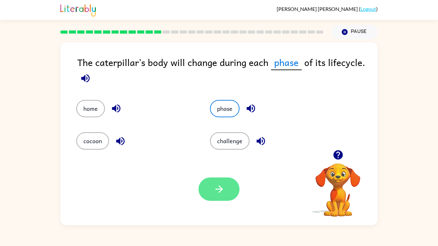
click at [234, 198] on button "button" at bounding box center [219, 189] width 41 height 23
